Goal: Task Accomplishment & Management: Use online tool/utility

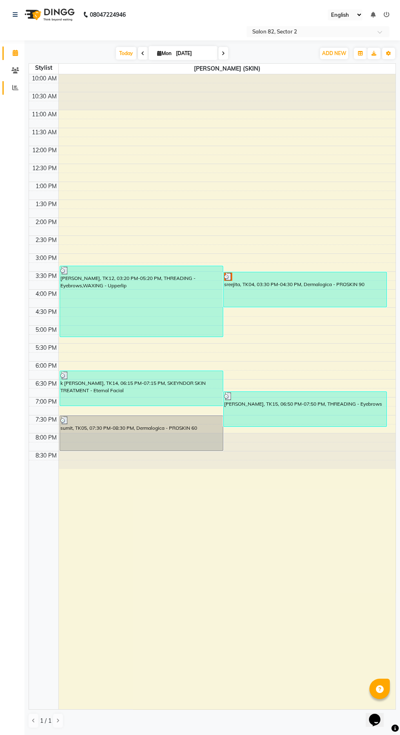
click at [15, 87] on icon at bounding box center [15, 87] width 6 height 6
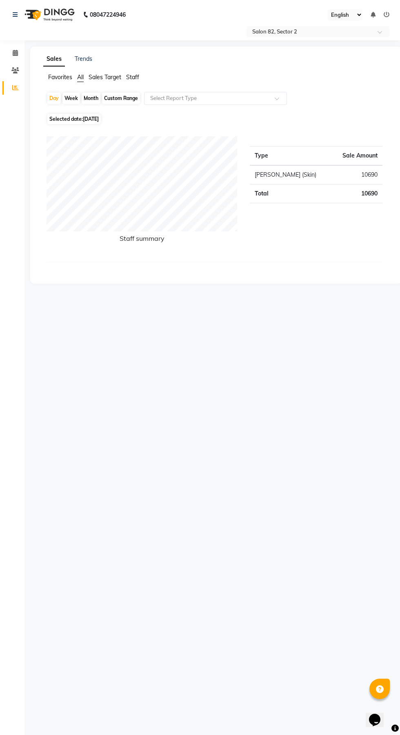
click at [93, 98] on div "Month" at bounding box center [91, 98] width 19 height 11
select select "9"
select select "2025"
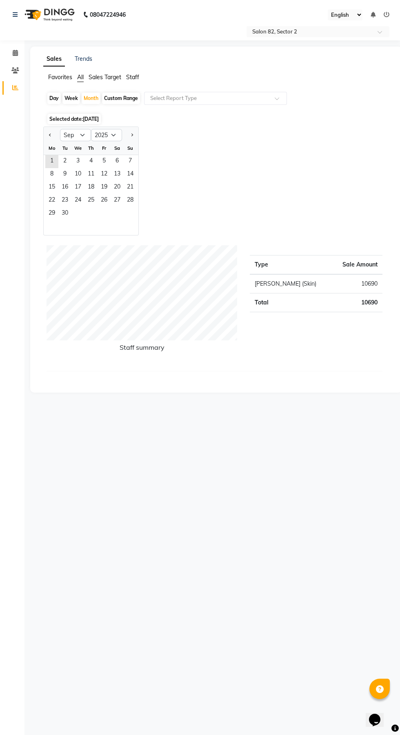
click at [52, 160] on span "1" at bounding box center [51, 161] width 13 height 13
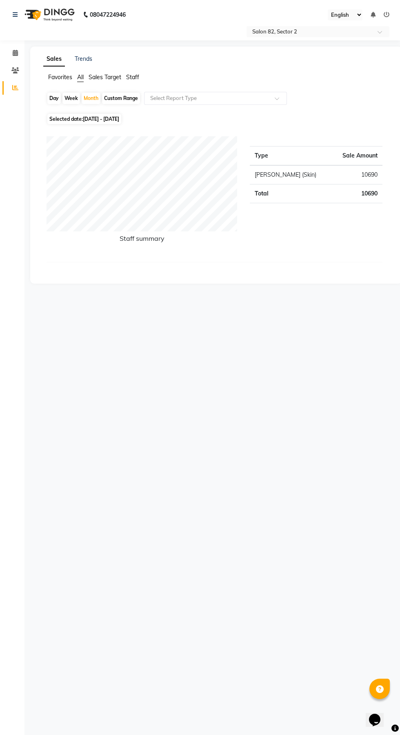
click at [207, 98] on input "text" at bounding box center [206, 98] width 117 height 8
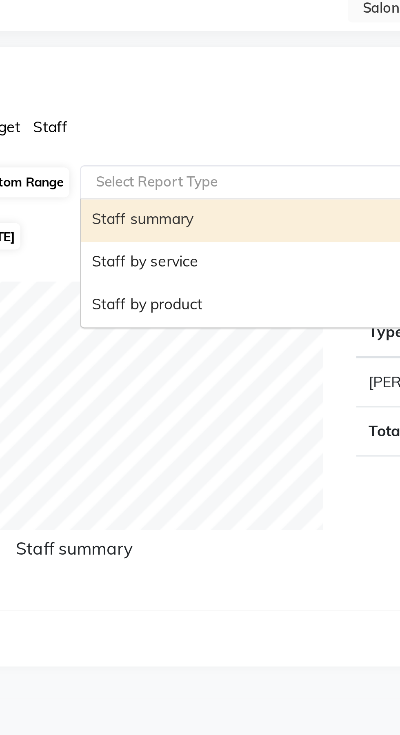
click at [182, 131] on div "Staff by service" at bounding box center [215, 129] width 142 height 16
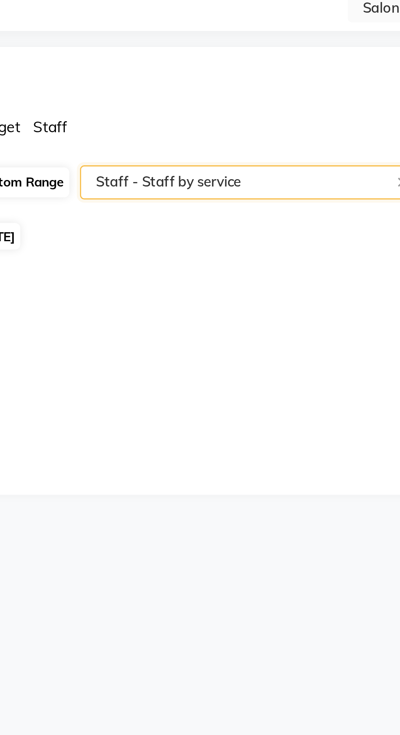
select select "csv"
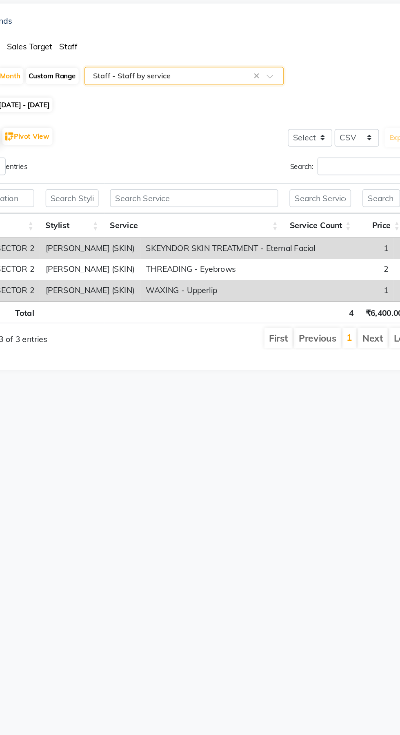
scroll to position [0, 6]
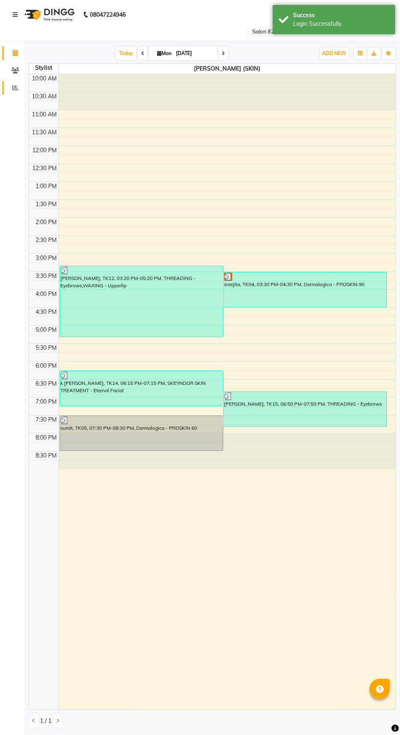
click at [12, 91] on span at bounding box center [15, 87] width 14 height 9
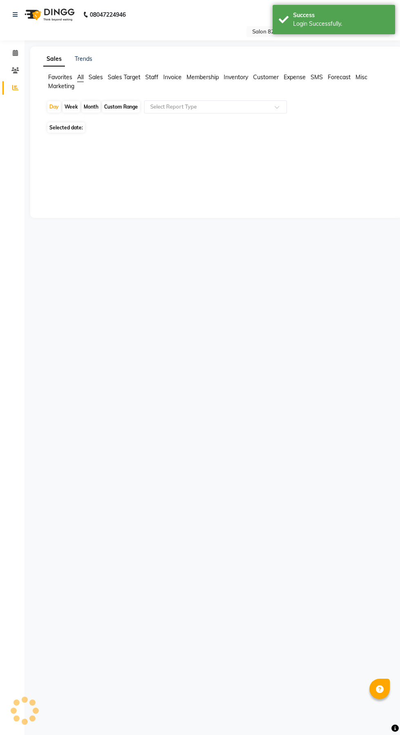
click at [93, 107] on div "Month" at bounding box center [91, 106] width 19 height 11
select select "9"
select select "2025"
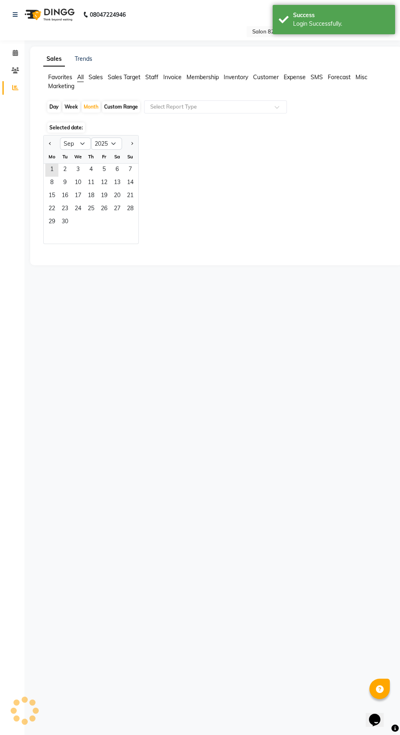
click at [54, 166] on span "1" at bounding box center [51, 170] width 13 height 13
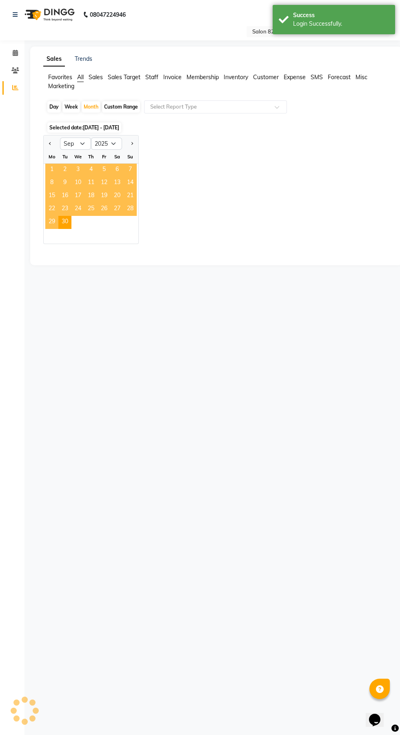
click at [200, 110] on input "text" at bounding box center [206, 107] width 117 height 8
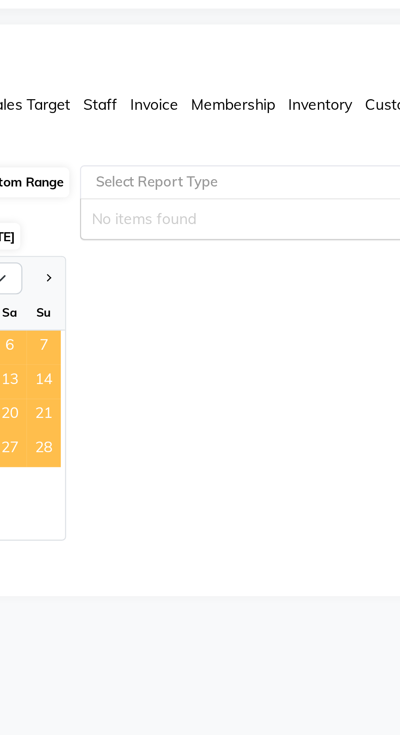
click at [196, 106] on input "text" at bounding box center [206, 107] width 117 height 8
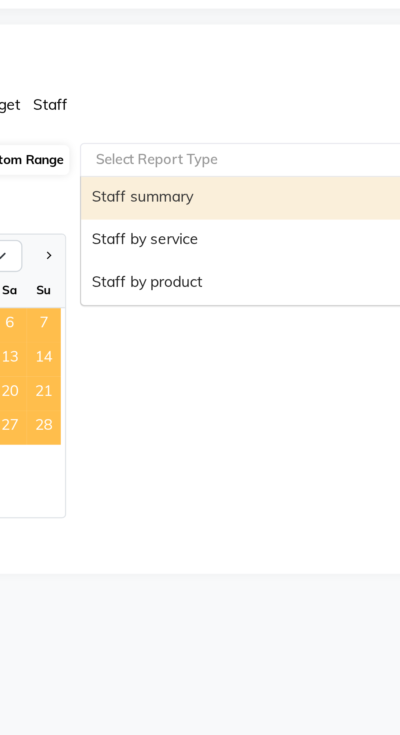
click at [184, 128] on div "Staff by service" at bounding box center [215, 129] width 142 height 16
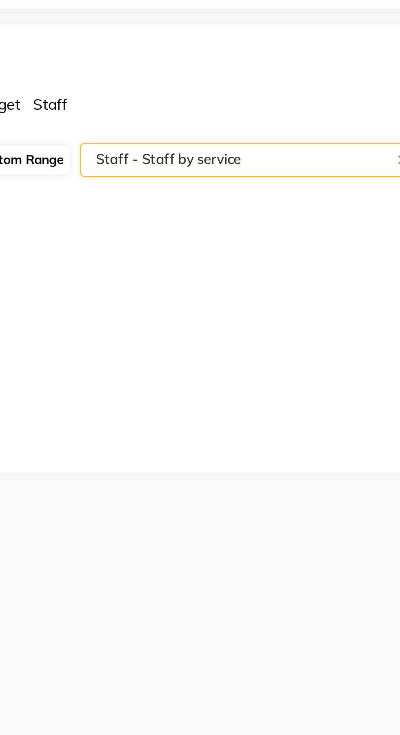
select select "csv"
